Goal: Information Seeking & Learning: Learn about a topic

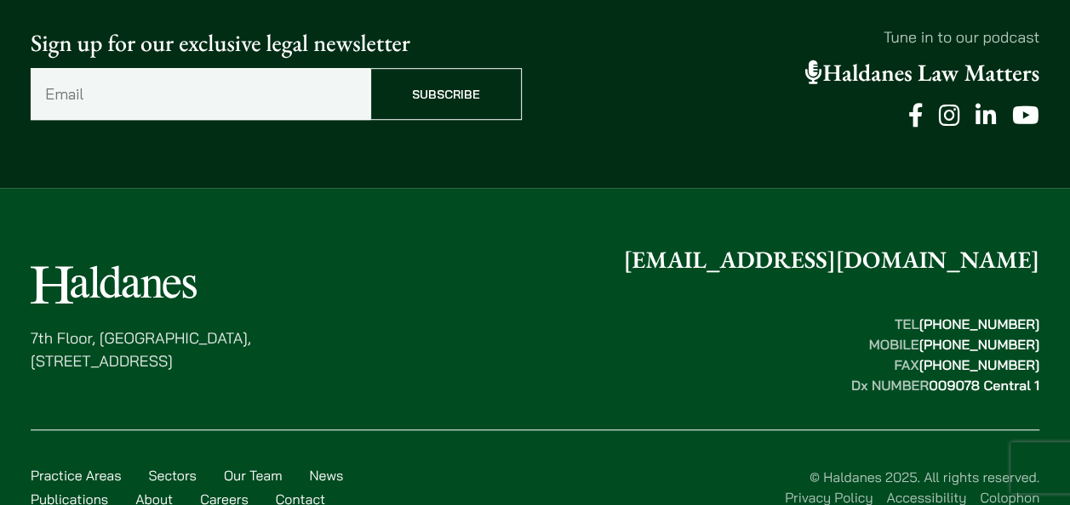
scroll to position [622, 0]
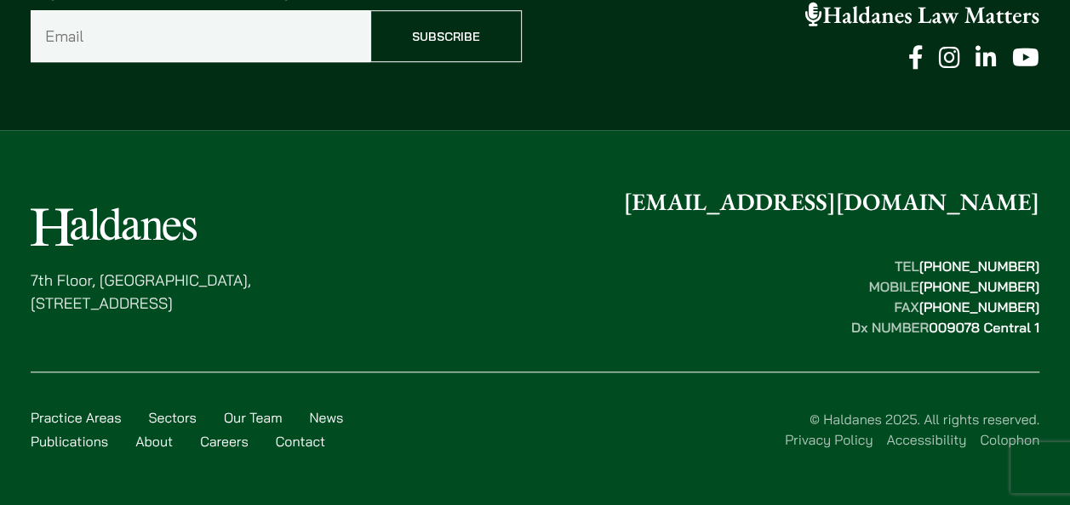
click at [838, 441] on link "Privacy Policy" at bounding box center [829, 439] width 88 height 17
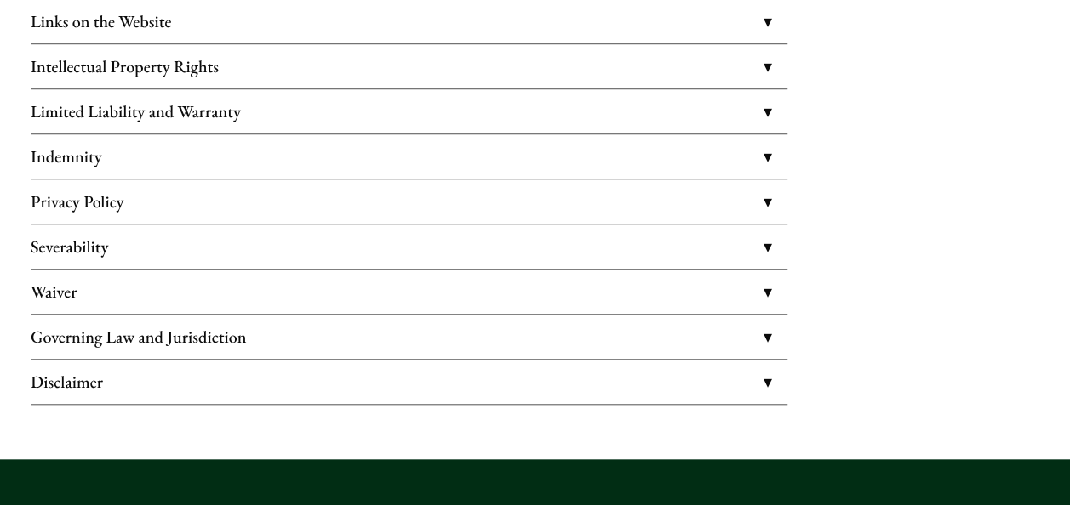
scroll to position [624, 0]
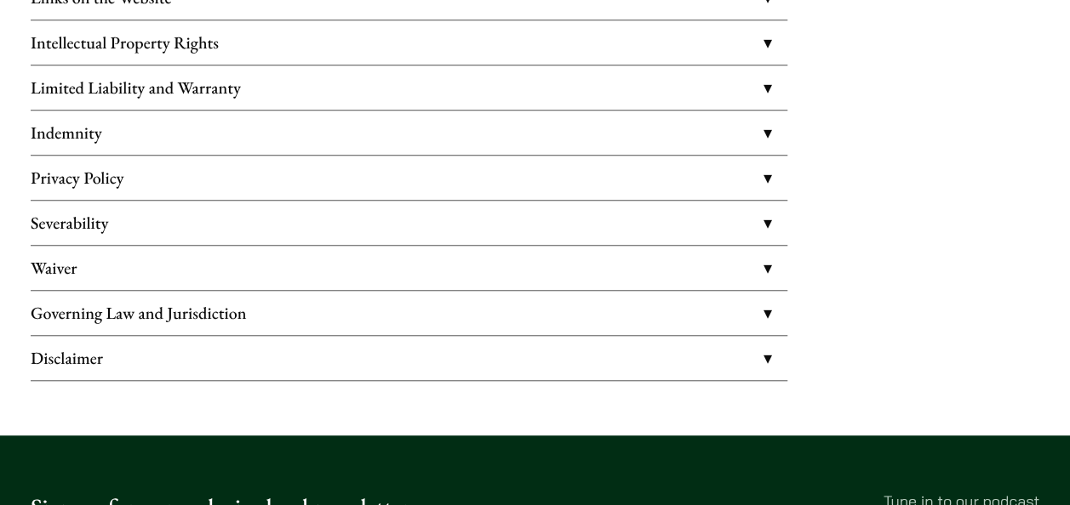
click at [733, 182] on link "Privacy Policy" at bounding box center [409, 178] width 756 height 44
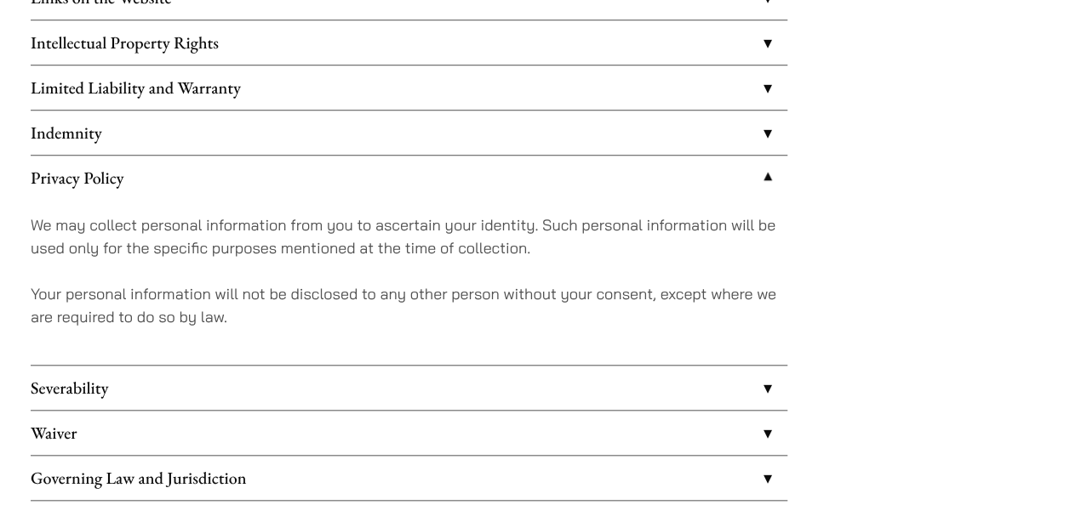
click at [733, 182] on link "Privacy Policy" at bounding box center [409, 178] width 756 height 44
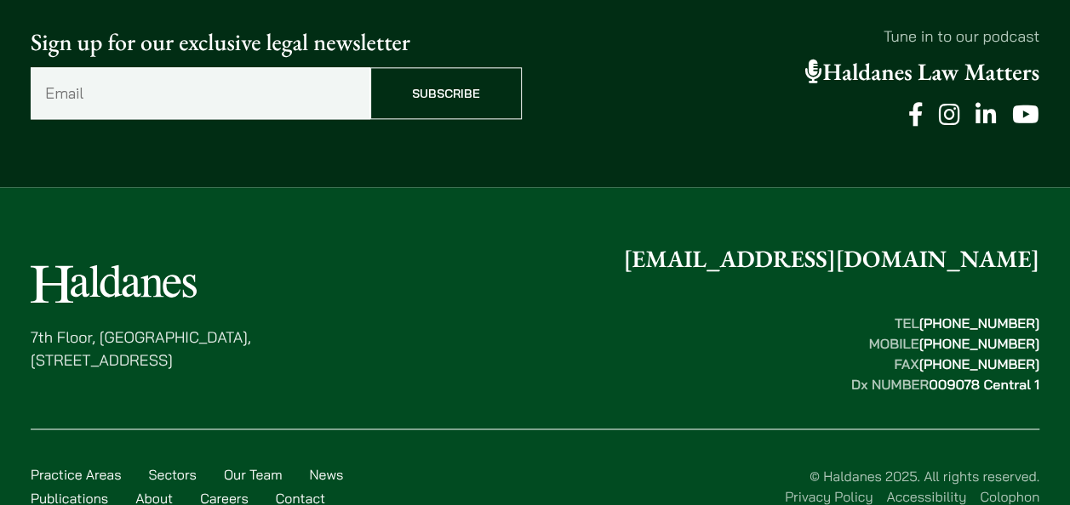
scroll to position [1142, 0]
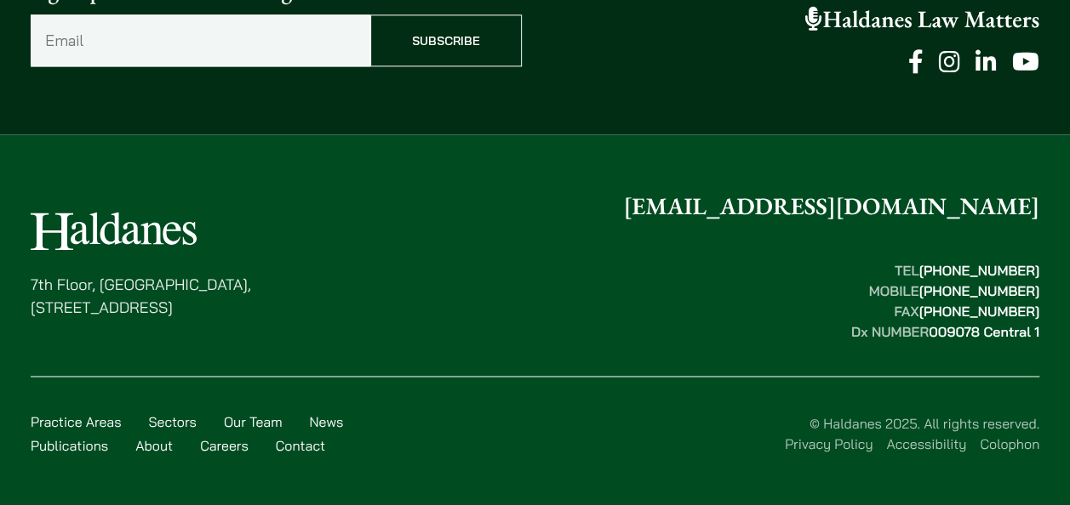
click at [790, 436] on link "Privacy Policy" at bounding box center [829, 444] width 88 height 17
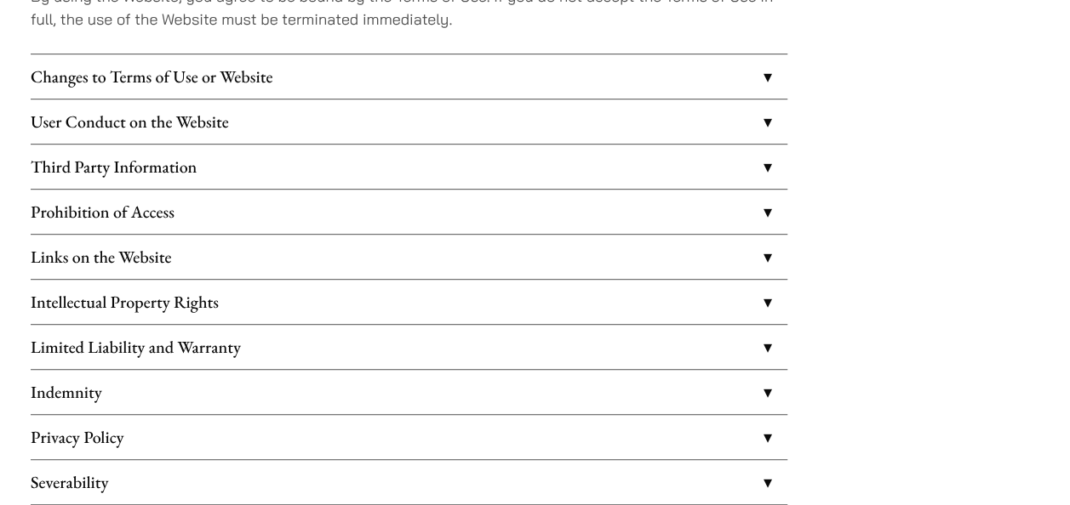
scroll to position [368, 0]
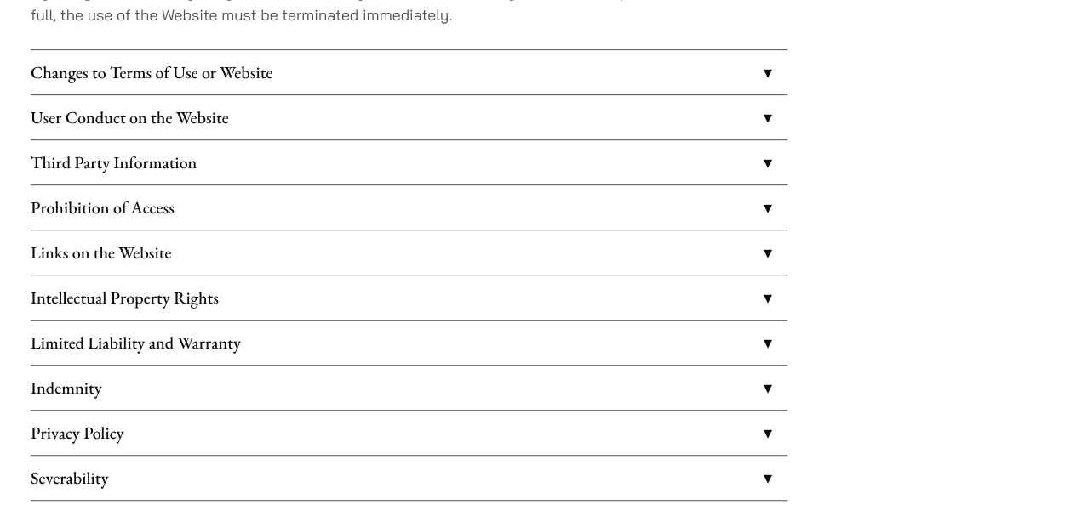
click at [695, 76] on link "Changes to Terms of Use or Website" at bounding box center [409, 72] width 756 height 44
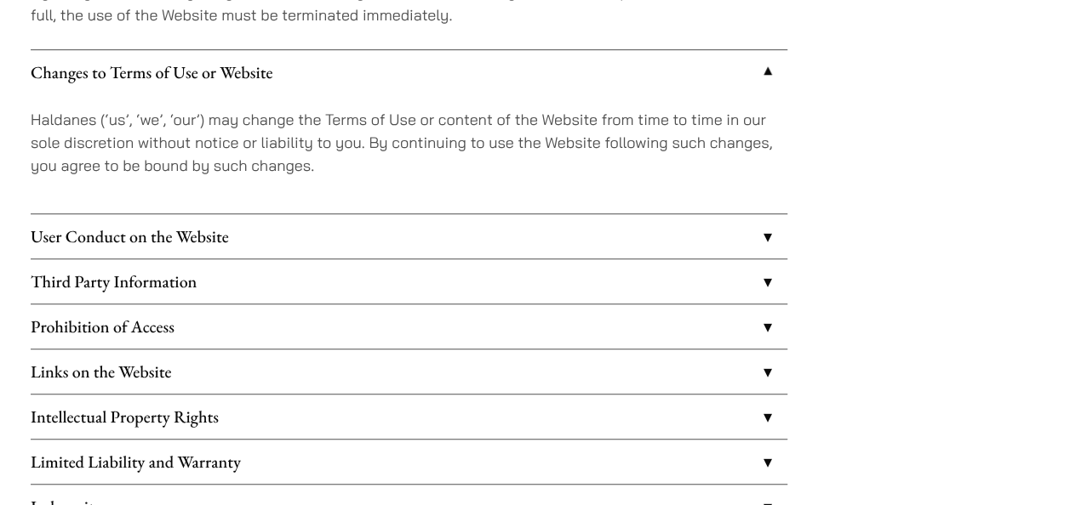
click at [693, 226] on link "User Conduct on the Website" at bounding box center [409, 236] width 756 height 44
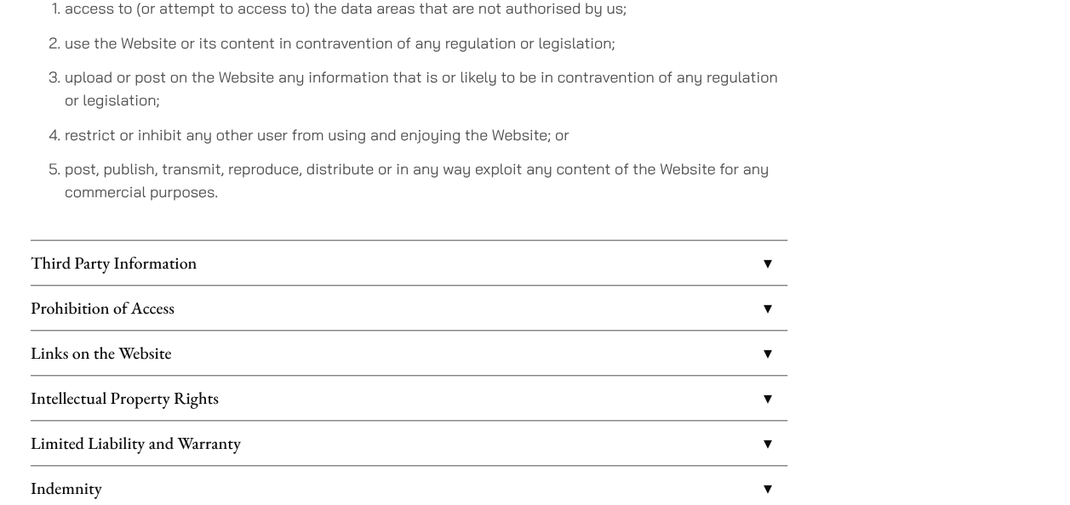
scroll to position [596, 0]
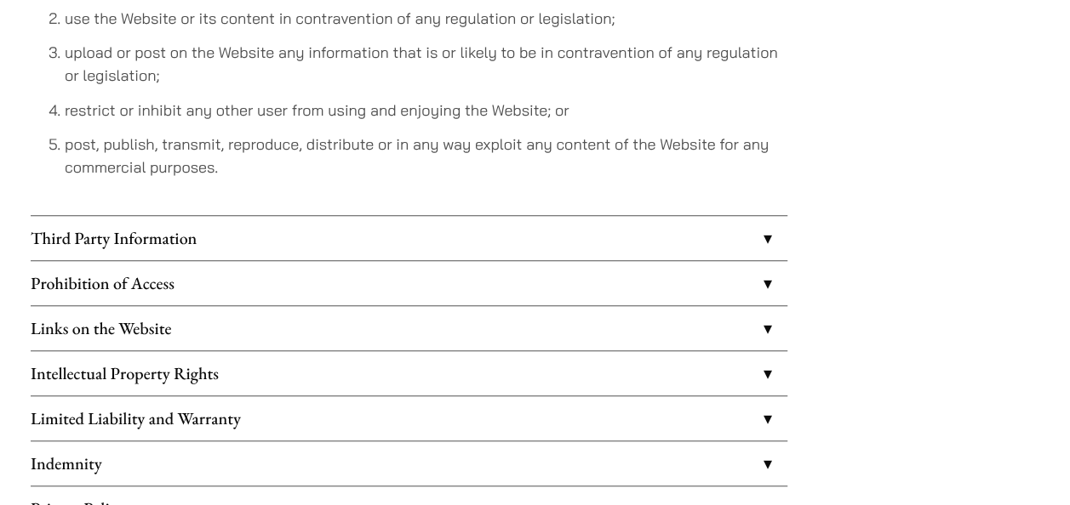
click at [699, 250] on link "Third Party Information" at bounding box center [409, 238] width 756 height 44
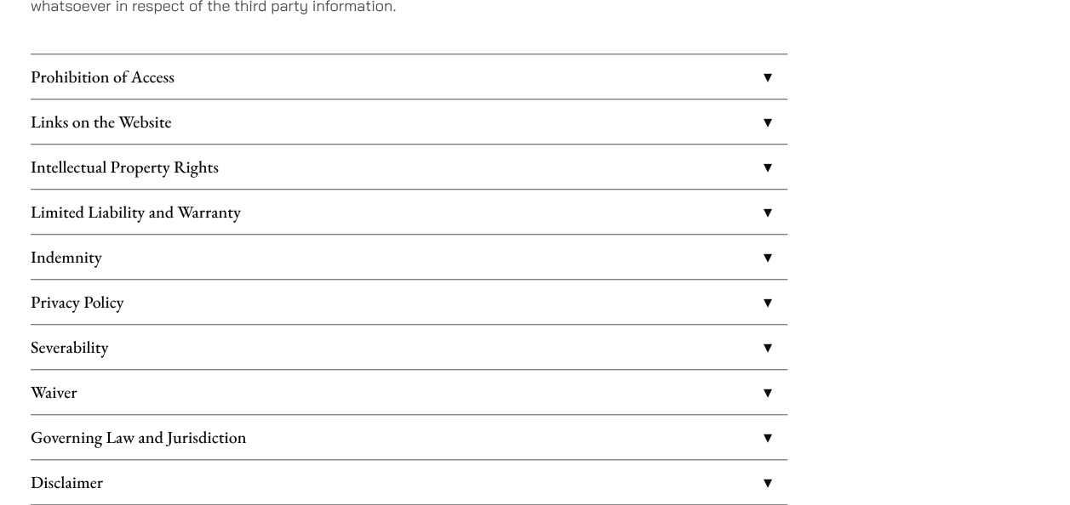
click at [730, 83] on link "Prohibition of Access" at bounding box center [409, 76] width 756 height 44
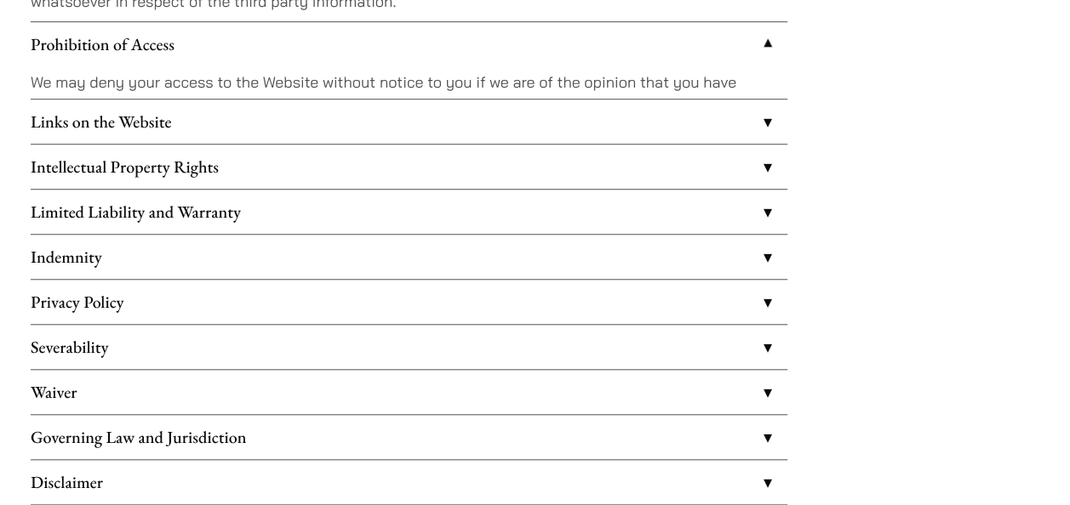
scroll to position [551, 0]
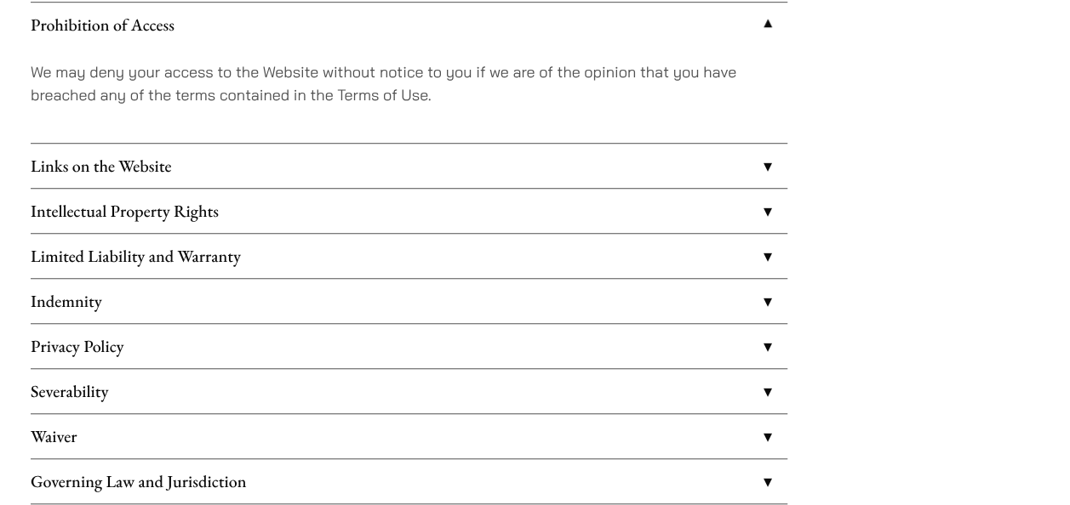
click at [728, 137] on div "We may deny your access to the Website without notice to you if we are of the o…" at bounding box center [409, 95] width 756 height 96
click at [727, 152] on link "Links on the Website" at bounding box center [409, 166] width 756 height 44
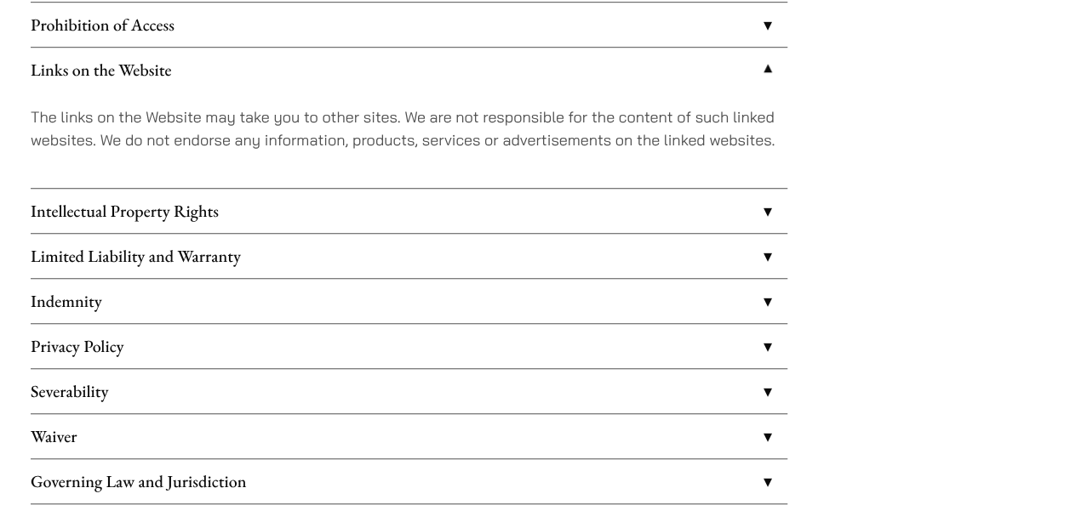
click at [722, 196] on link "Intellectual Property Rights" at bounding box center [409, 211] width 756 height 44
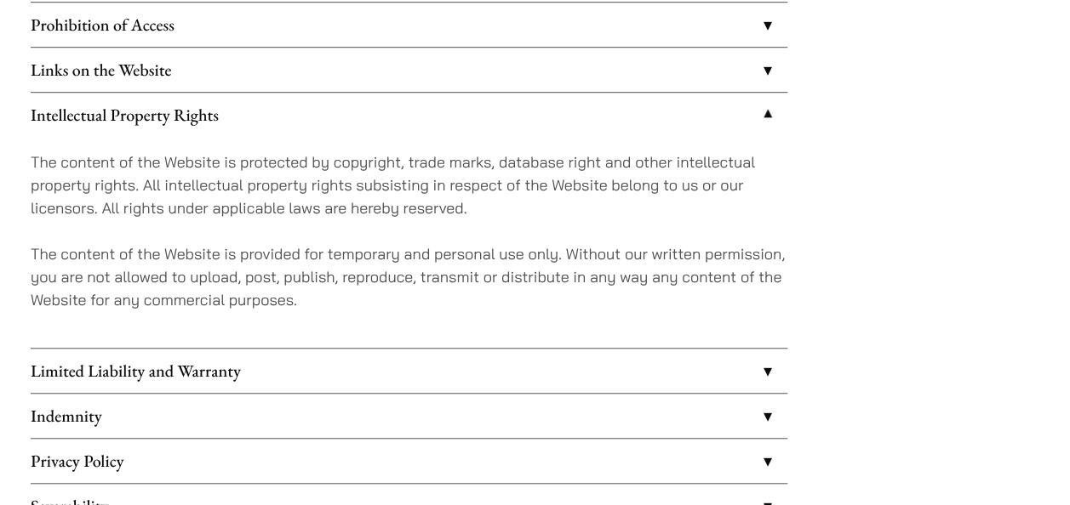
click at [688, 368] on link "Limited Liability and Warranty" at bounding box center [409, 371] width 756 height 44
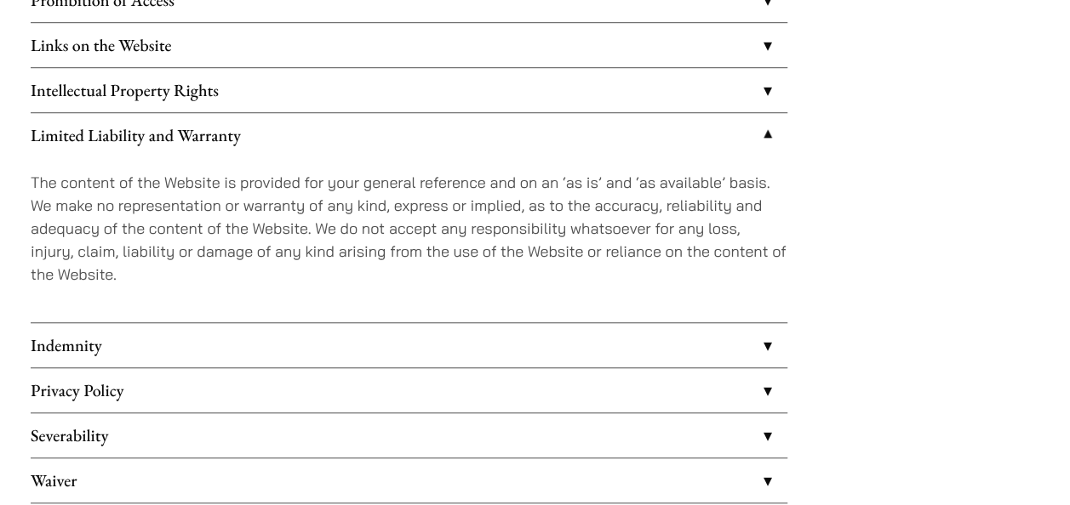
scroll to position [580, 0]
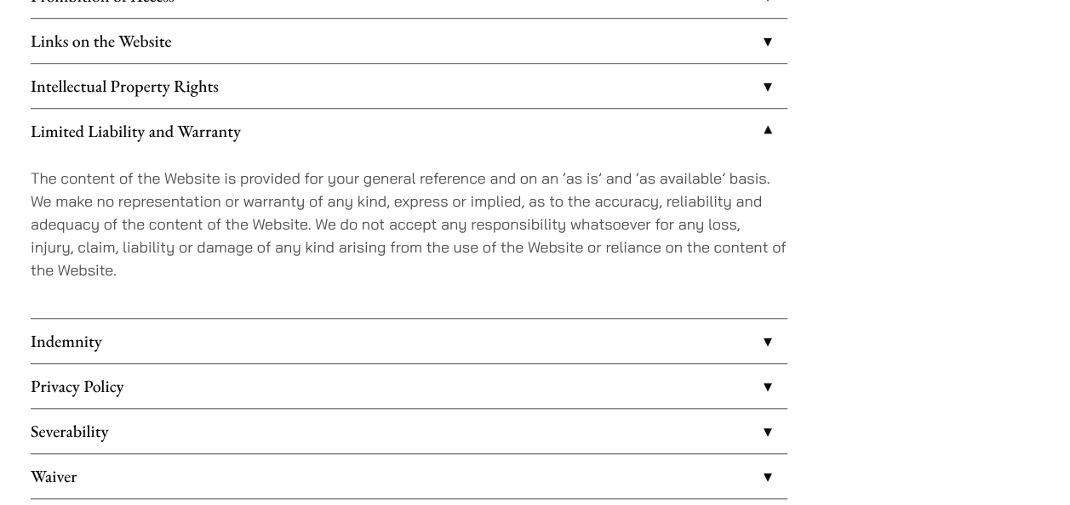
click at [689, 347] on link "Indemnity" at bounding box center [409, 341] width 756 height 44
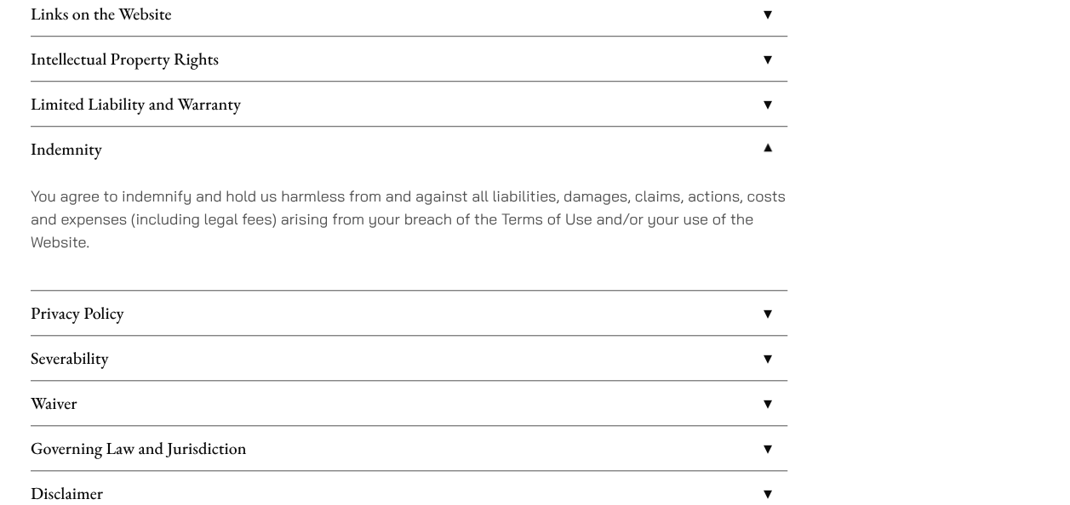
scroll to position [608, 0]
click at [689, 323] on link "Privacy Policy" at bounding box center [409, 312] width 756 height 44
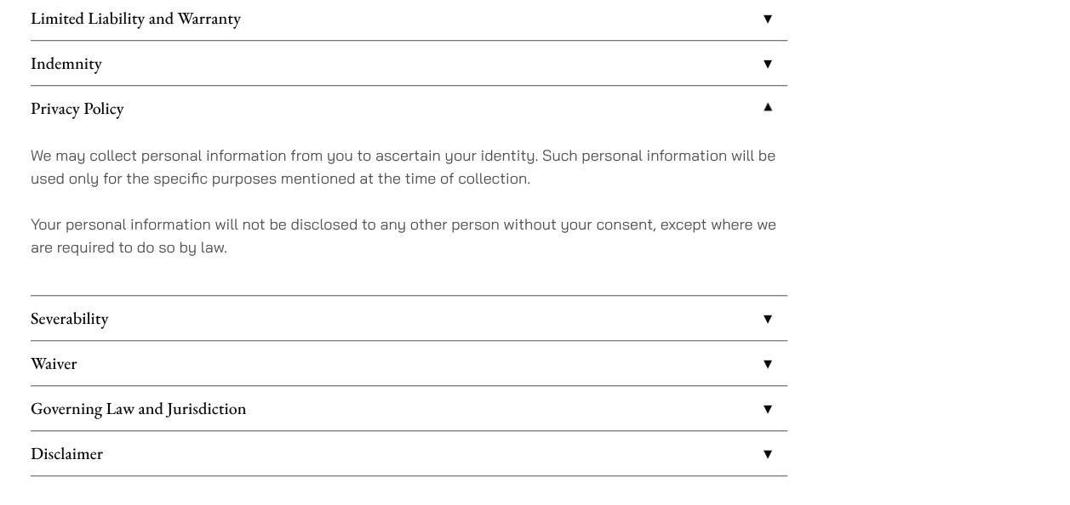
scroll to position [722, 0]
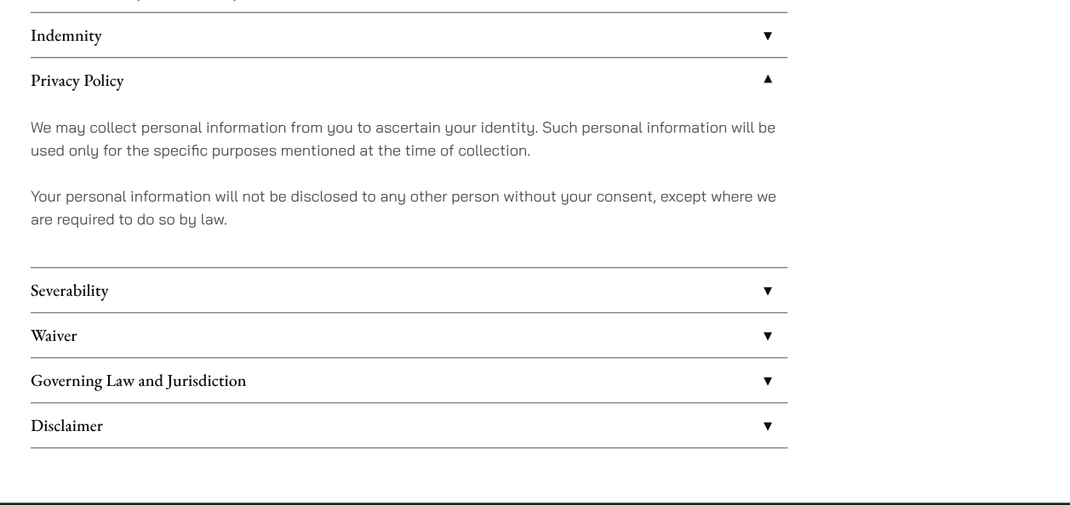
click at [690, 306] on link "Severability" at bounding box center [409, 290] width 756 height 44
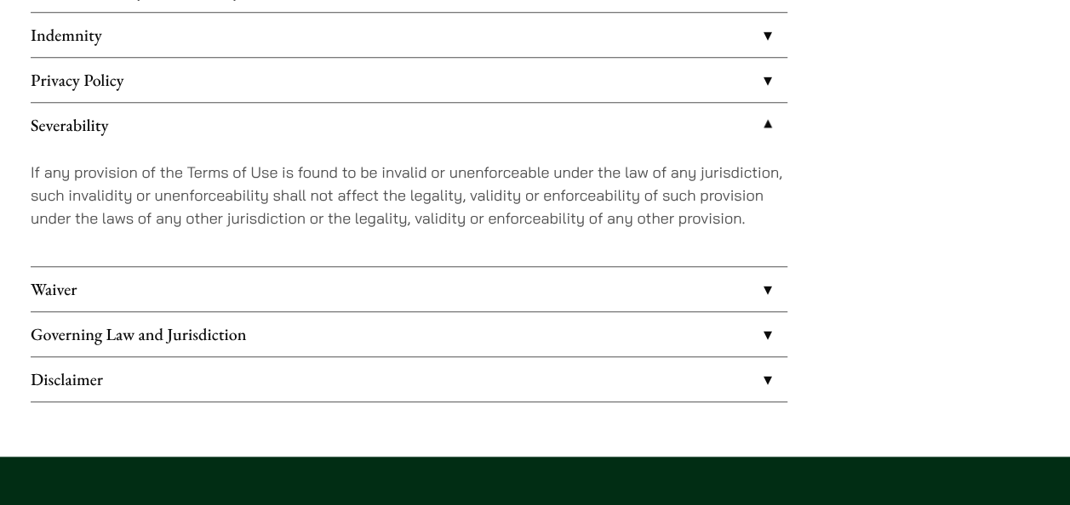
click at [690, 306] on link "Waiver" at bounding box center [409, 289] width 756 height 44
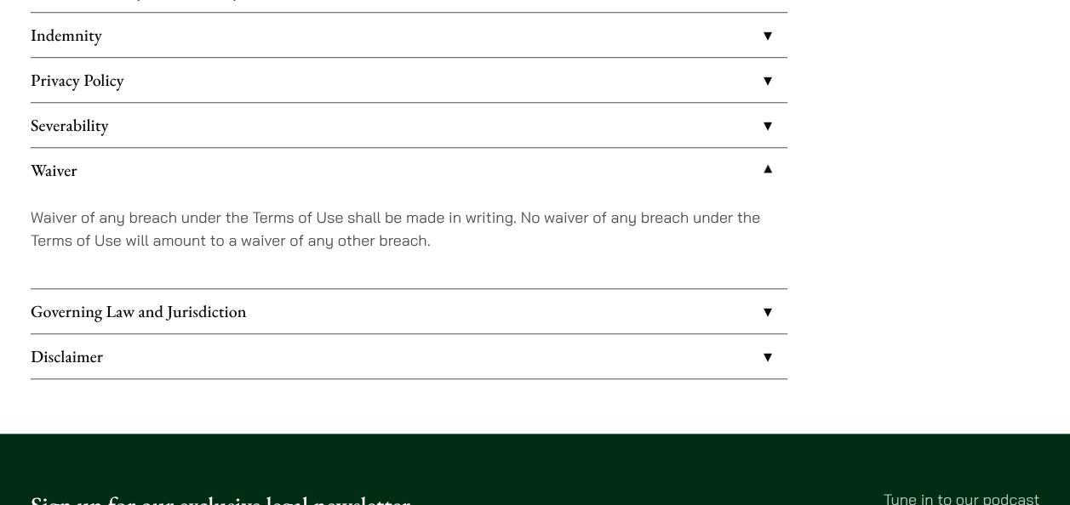
click at [690, 306] on link "Governing Law and Jurisdiction" at bounding box center [409, 311] width 756 height 44
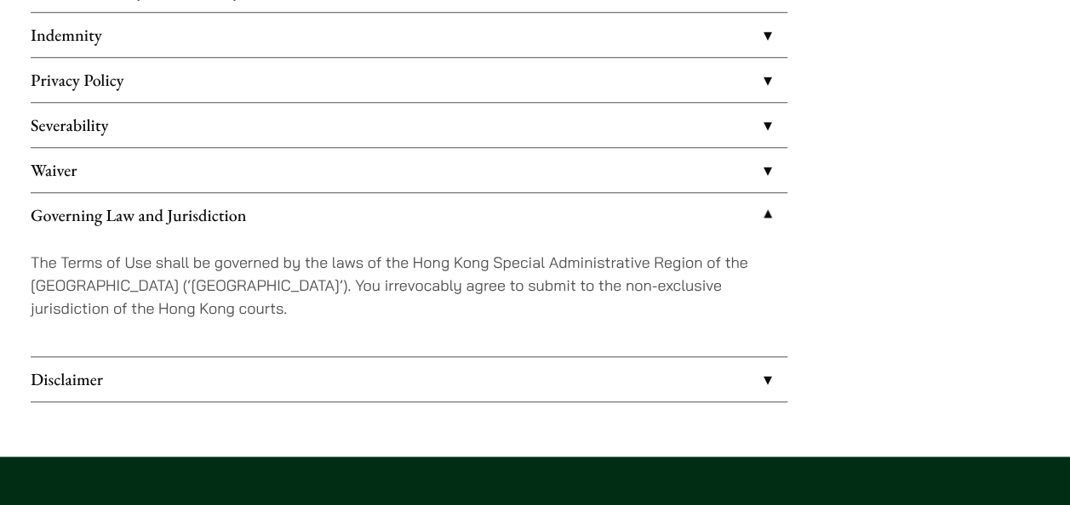
click at [666, 370] on link "Disclaimer" at bounding box center [409, 379] width 756 height 44
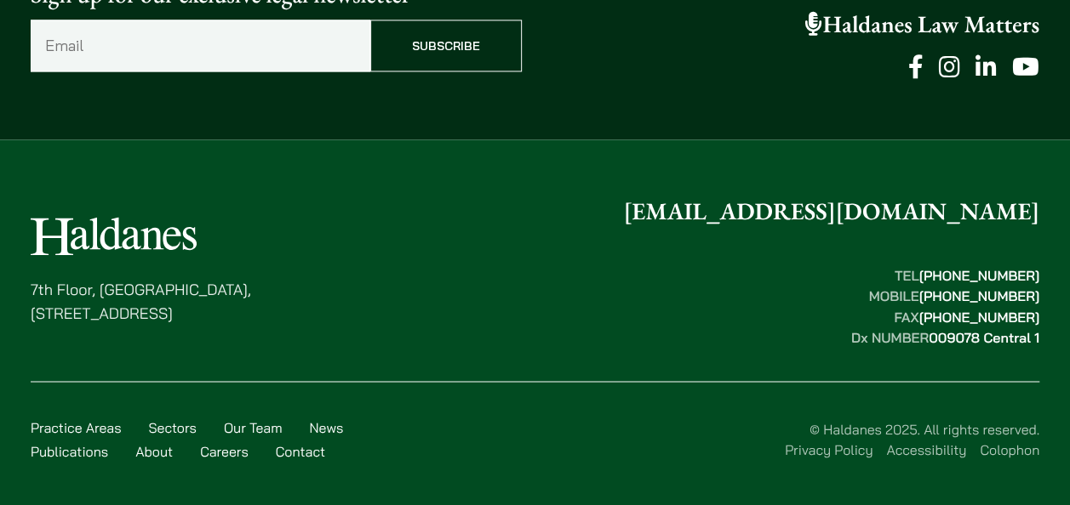
scroll to position [1307, 0]
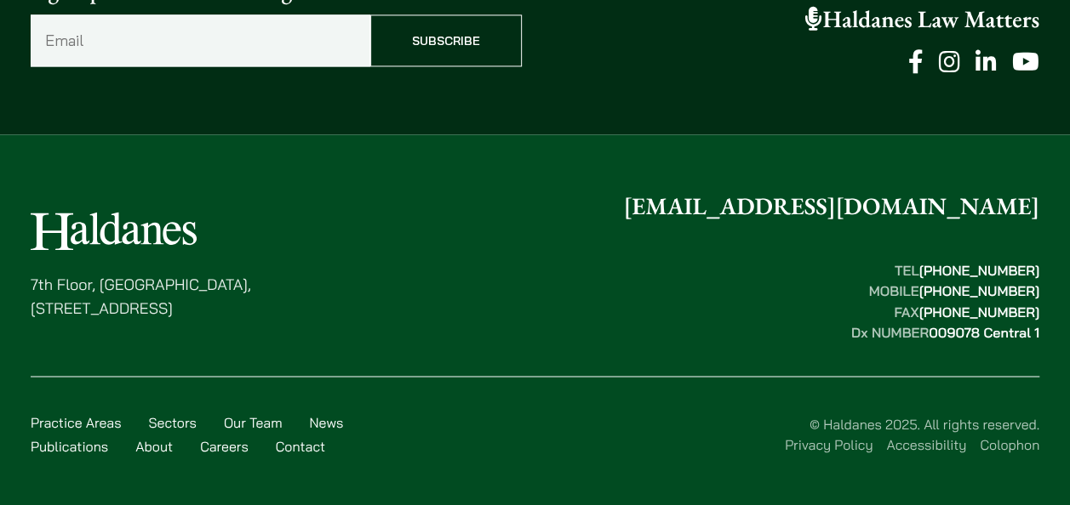
click at [981, 443] on link "Colophon" at bounding box center [1009, 444] width 60 height 17
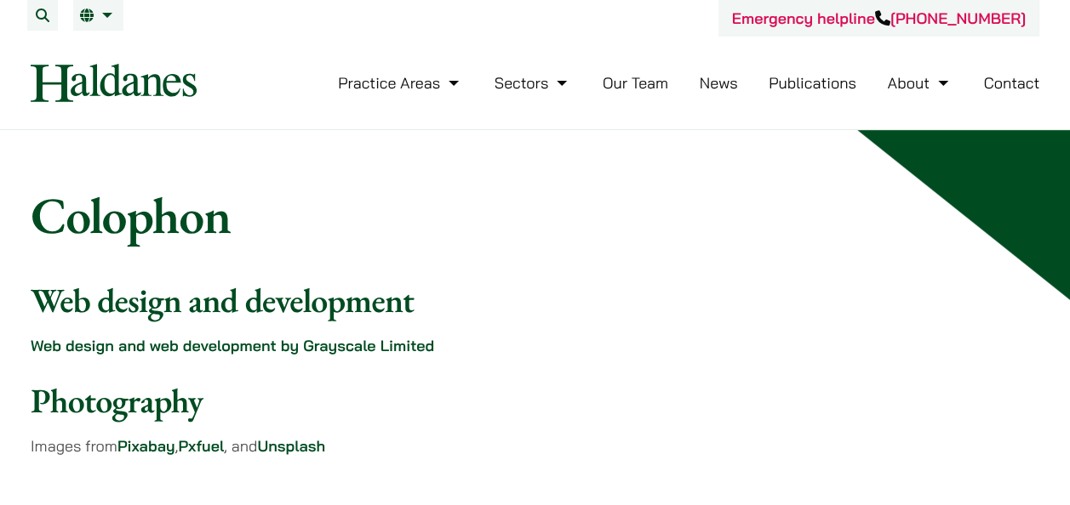
click at [701, 86] on link "News" at bounding box center [718, 83] width 38 height 20
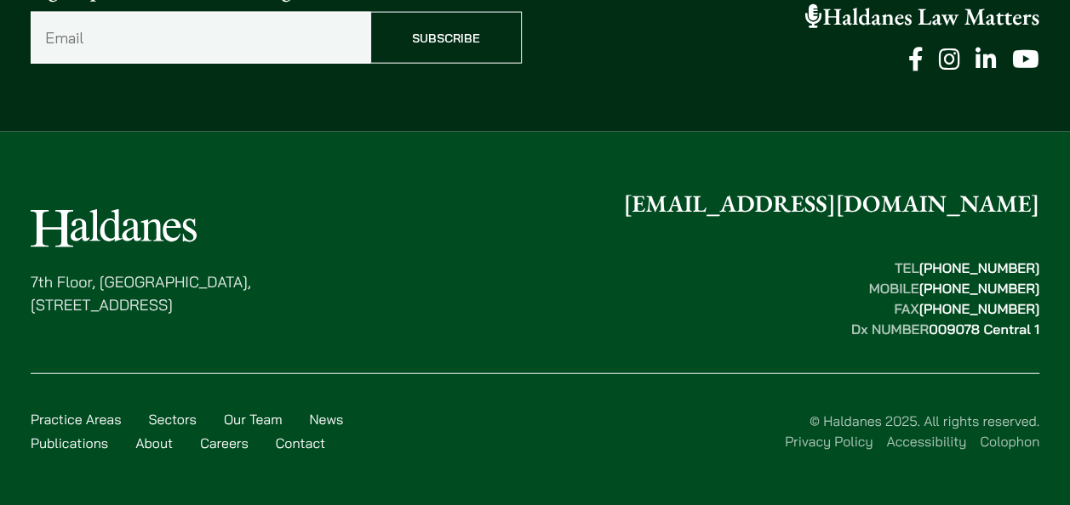
scroll to position [1955, 0]
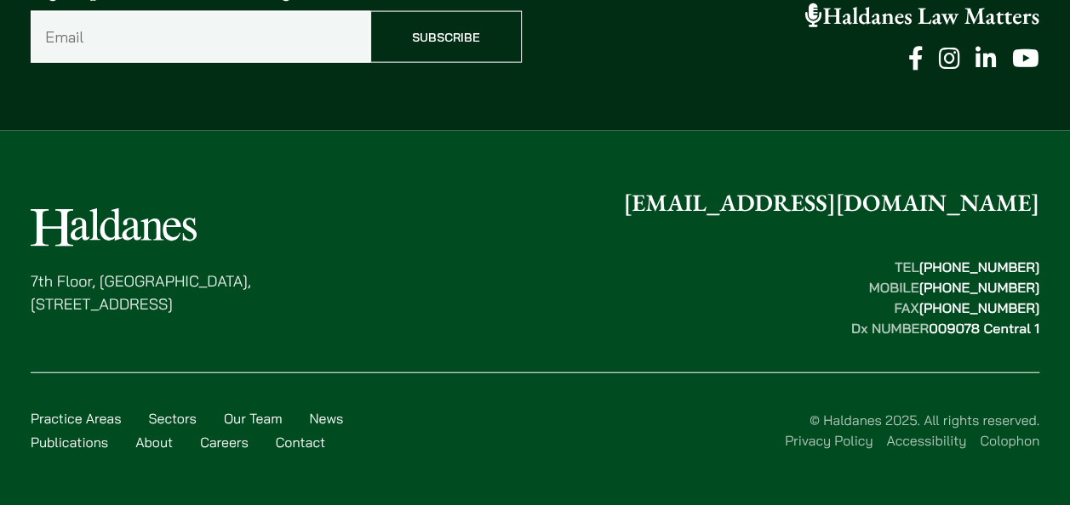
click at [854, 442] on link "Privacy Policy" at bounding box center [829, 440] width 88 height 17
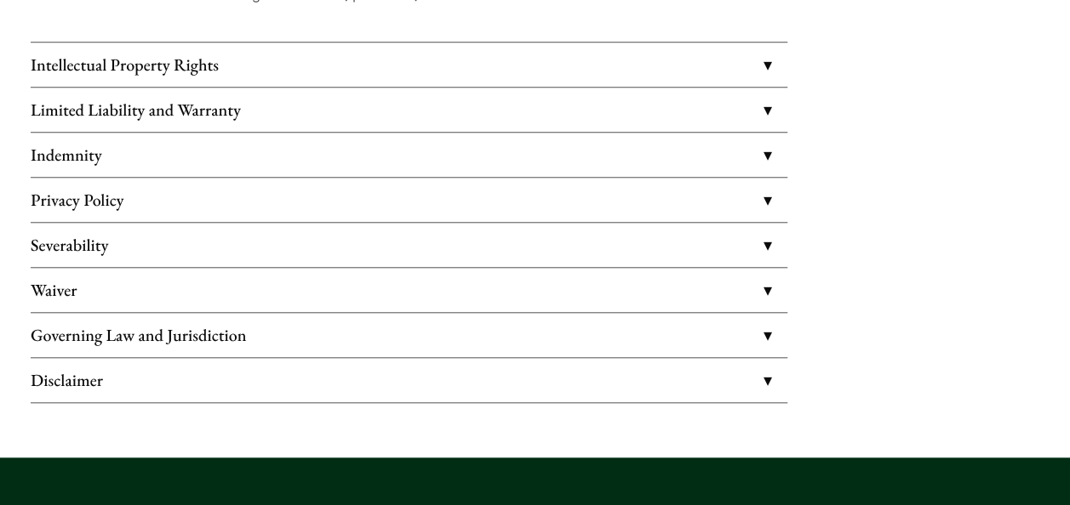
scroll to position [709, 0]
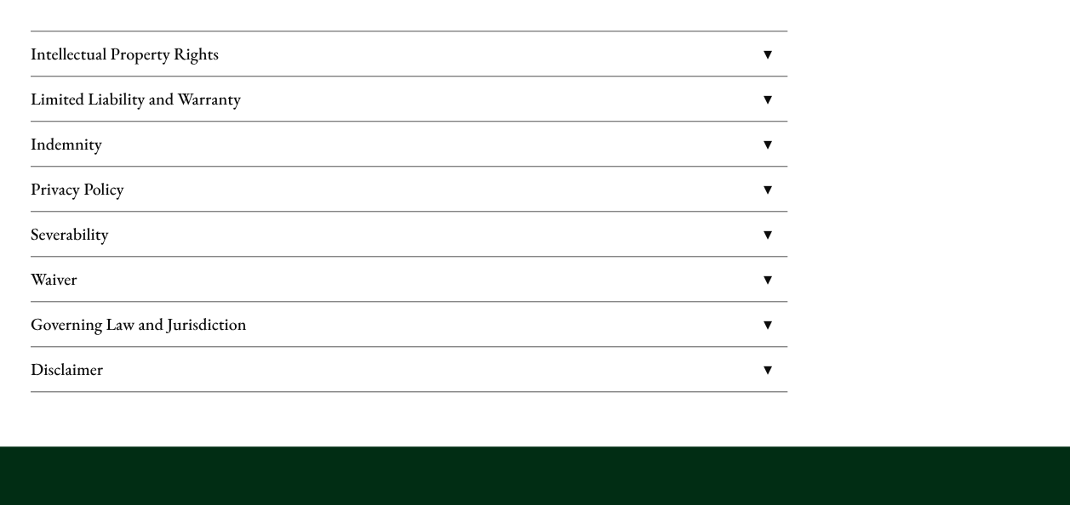
click at [446, 317] on link "Governing Law and Jurisdiction" at bounding box center [409, 324] width 756 height 44
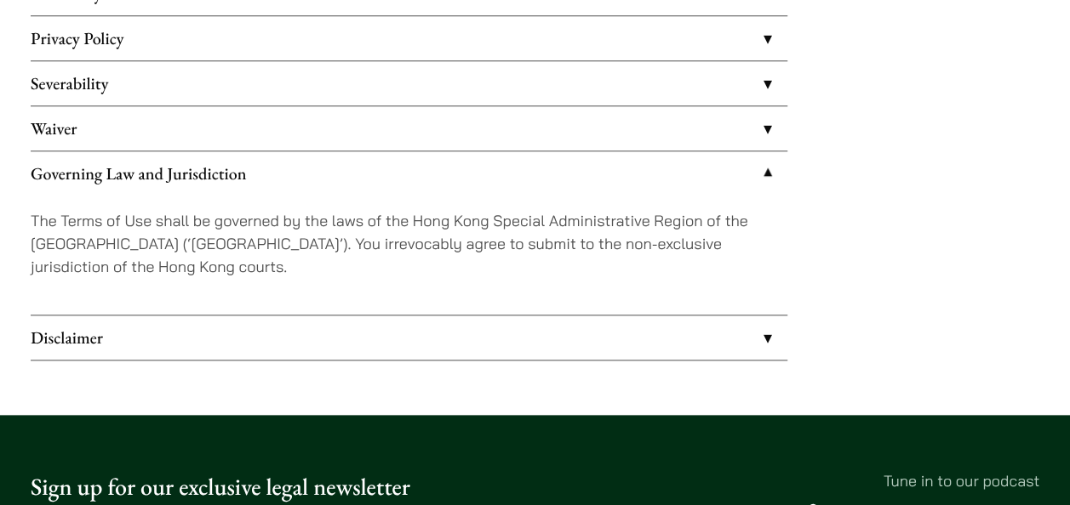
scroll to position [766, 0]
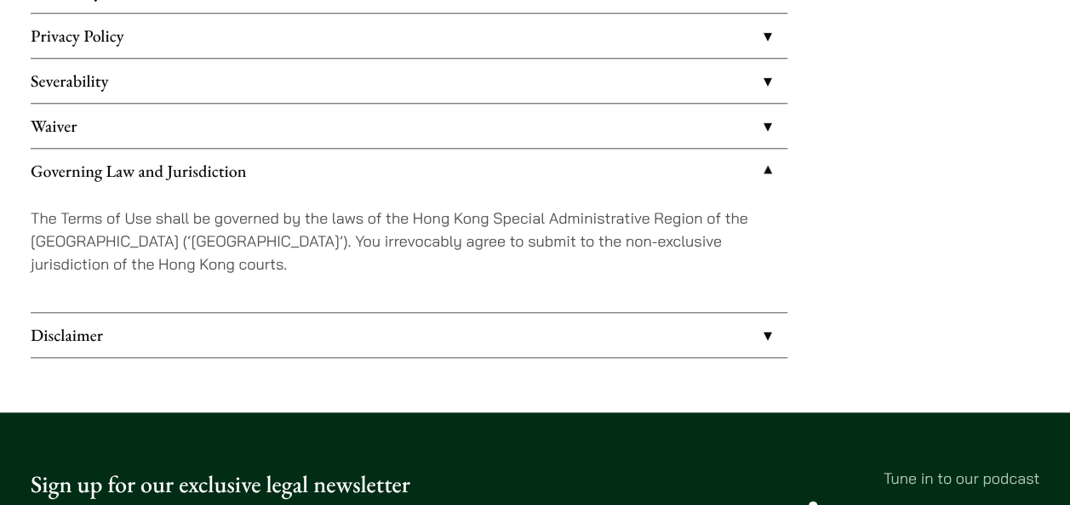
click at [446, 317] on link "Disclaimer" at bounding box center [409, 335] width 756 height 44
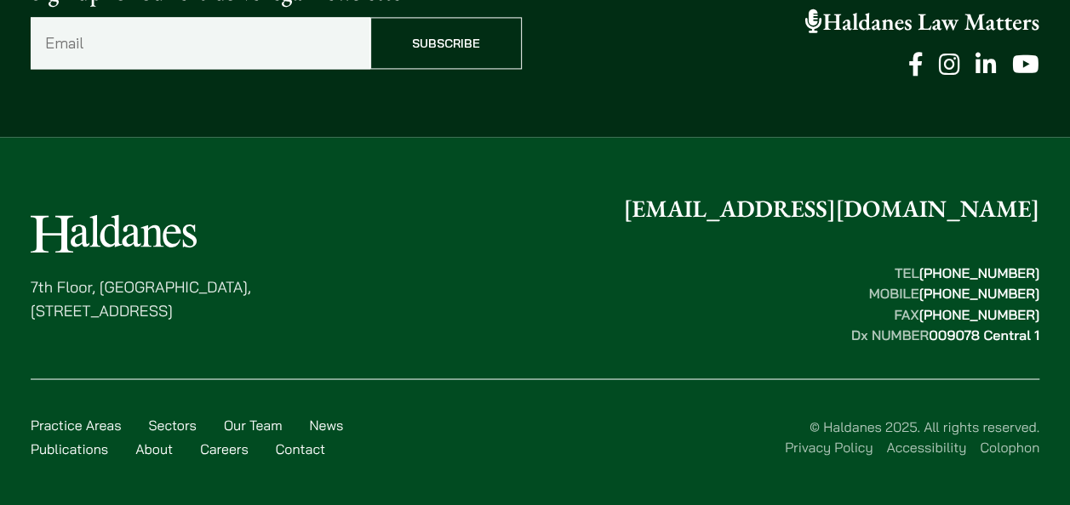
scroll to position [1307, 0]
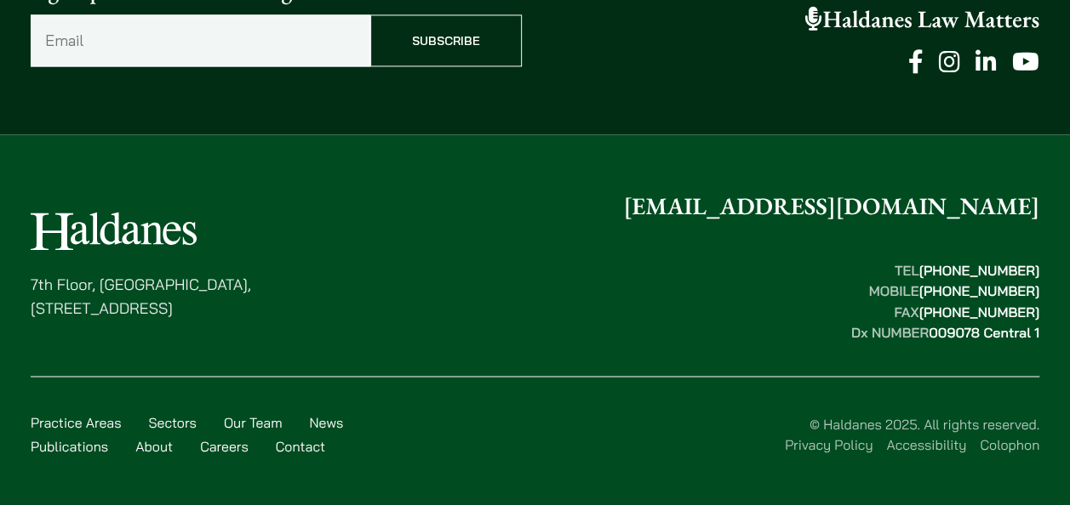
click at [841, 438] on link "Privacy Policy" at bounding box center [829, 444] width 88 height 17
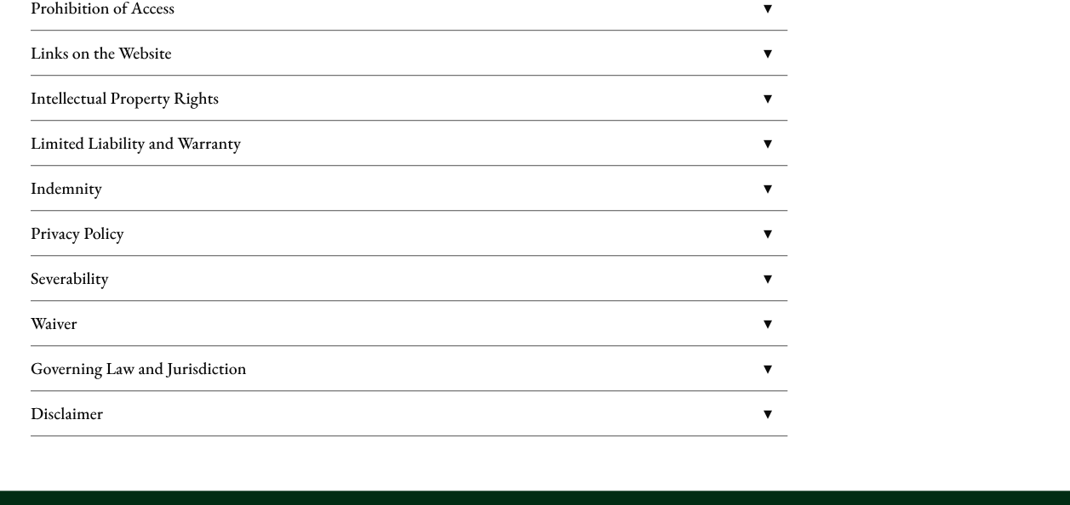
scroll to position [567, 0]
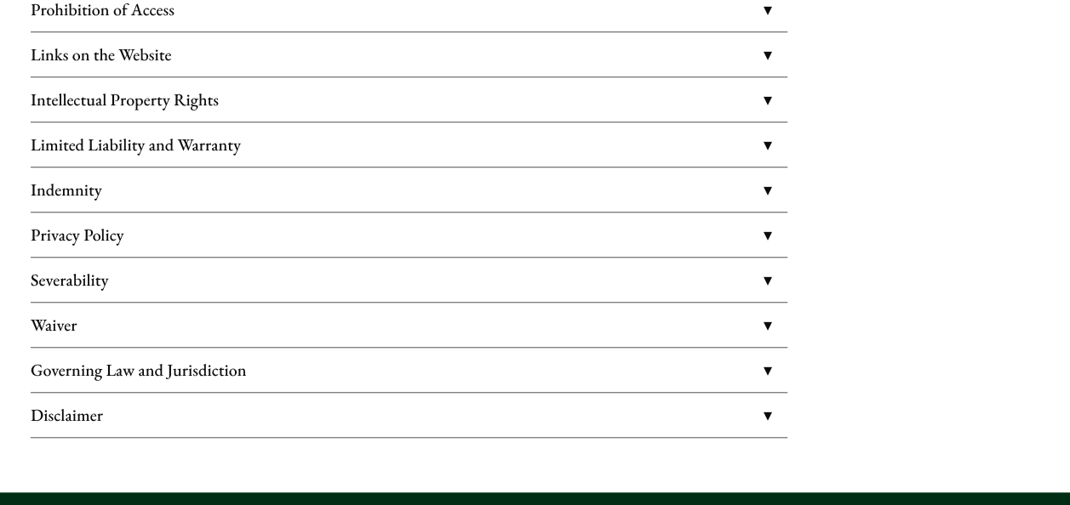
click at [585, 238] on link "Privacy Policy" at bounding box center [409, 235] width 756 height 44
